Goal: Navigation & Orientation: Go to known website

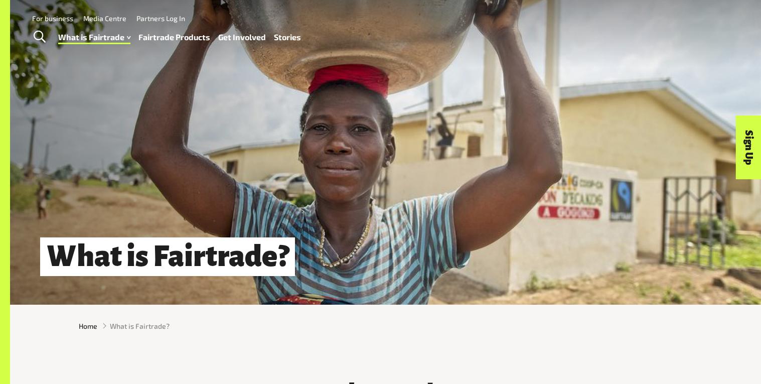
click at [730, 17] on img at bounding box center [713, 34] width 39 height 42
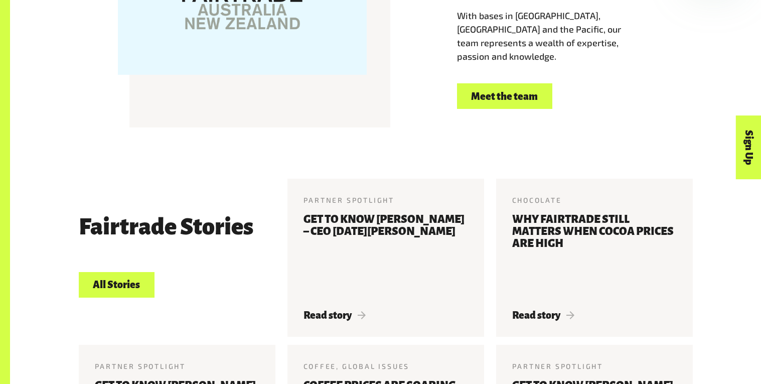
scroll to position [2009, 0]
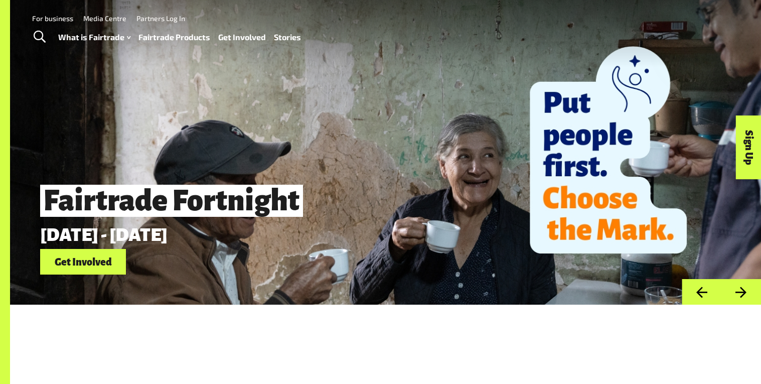
click at [713, 48] on img at bounding box center [713, 34] width 39 height 42
